Goal: Task Accomplishment & Management: Use online tool/utility

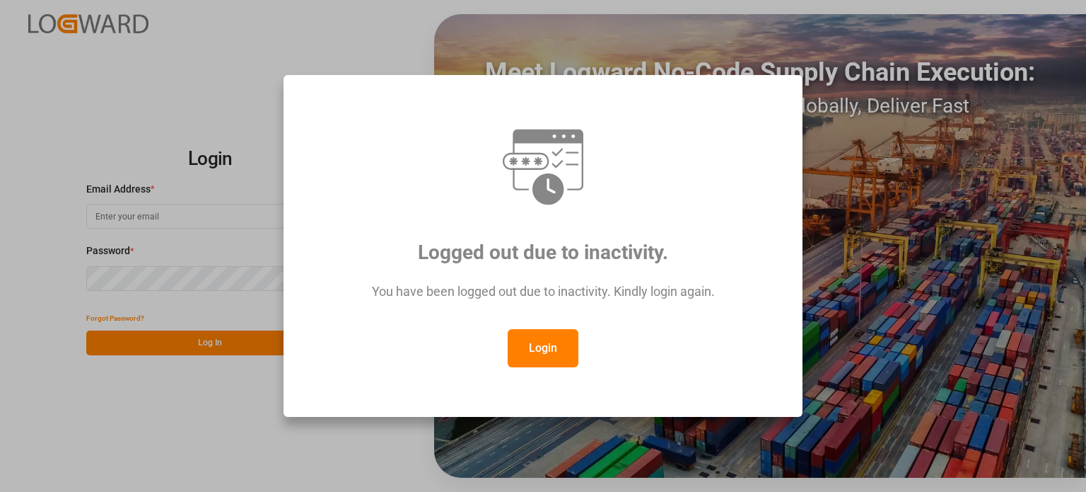
click at [521, 330] on button "Login" at bounding box center [543, 348] width 71 height 38
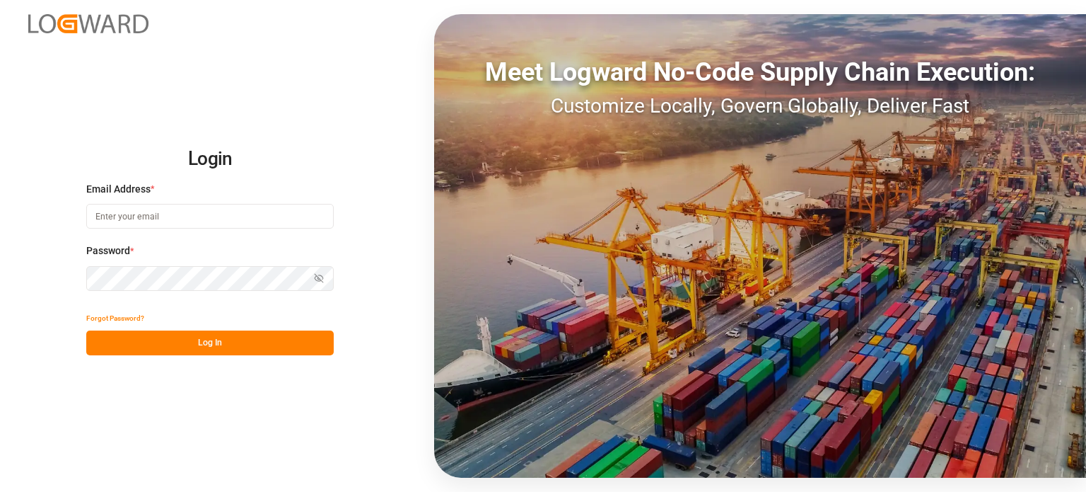
click at [287, 205] on input at bounding box center [210, 216] width 248 height 25
click at [0, 491] on div at bounding box center [0, 492] width 0 height 0
type input "pascal.baues@shiftx.eu"
click at [0, 491] on div at bounding box center [0, 492] width 0 height 0
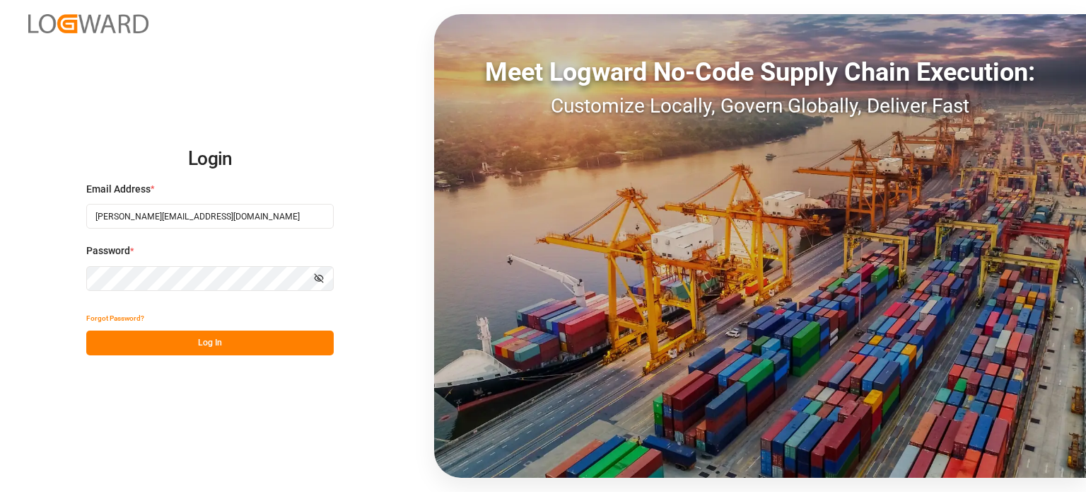
click at [0, 491] on div at bounding box center [0, 492] width 0 height 0
click at [218, 340] on button "Log In" at bounding box center [210, 342] width 248 height 25
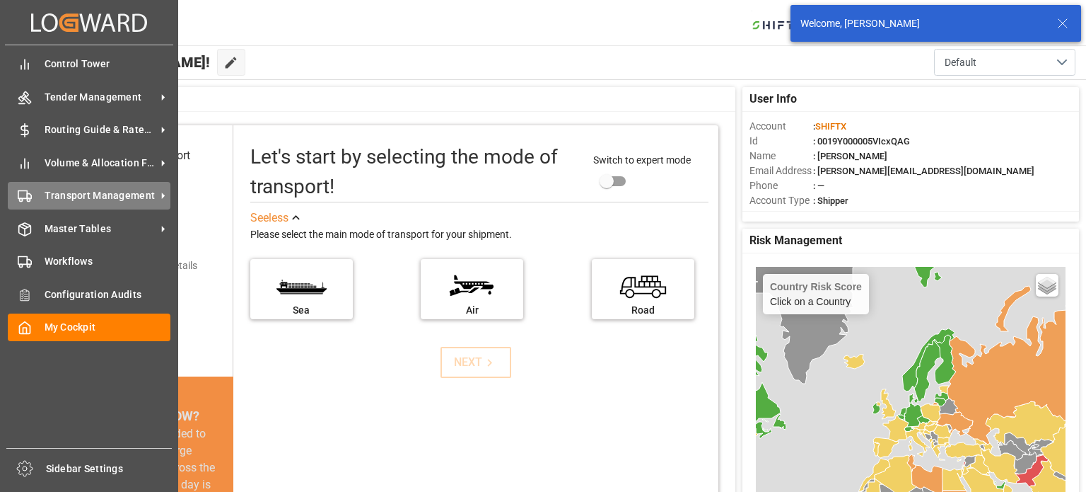
click at [77, 194] on span "Transport Management" at bounding box center [101, 195] width 112 height 15
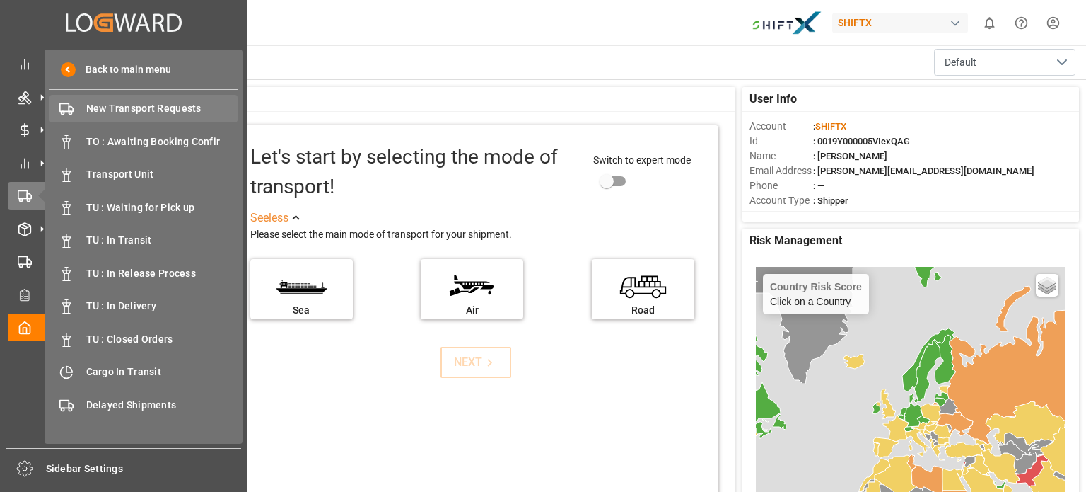
click at [117, 119] on div "New Transport Requests New Transport Requests" at bounding box center [144, 109] width 188 height 28
